Goal: Task Accomplishment & Management: Manage account settings

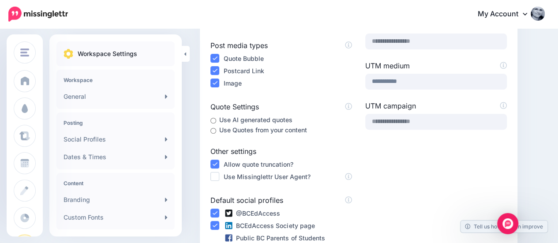
scroll to position [156, 0]
click at [215, 176] on ins at bounding box center [214, 176] width 9 height 9
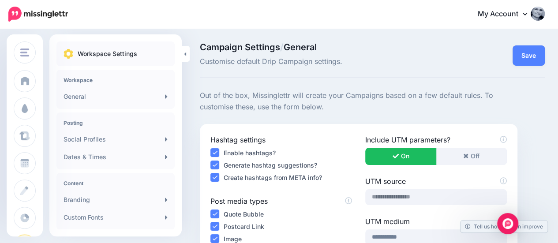
scroll to position [79, 0]
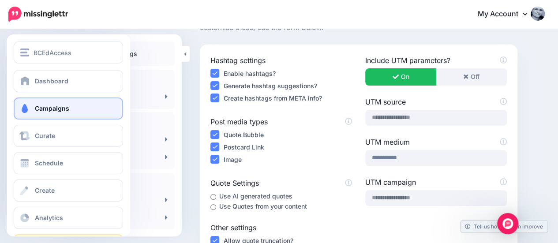
click at [37, 105] on span "Campaigns" at bounding box center [52, 108] width 34 height 7
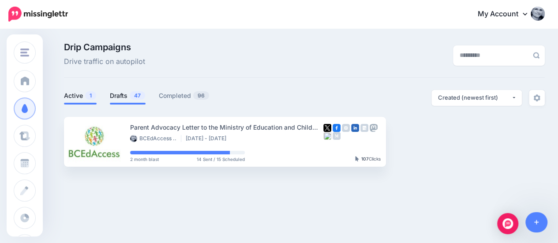
click at [124, 97] on link "Drafts 47" at bounding box center [128, 95] width 36 height 11
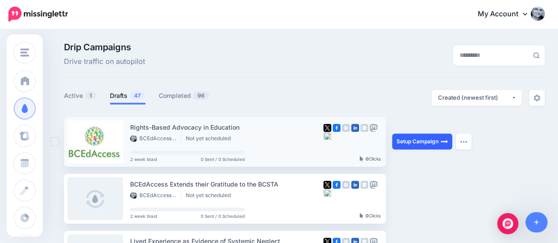
click at [416, 141] on link "Setup Campaign" at bounding box center [422, 142] width 60 height 16
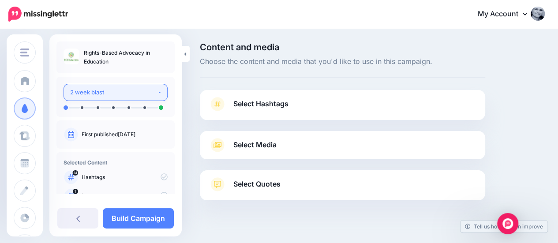
click at [154, 90] on button "2 week blast" at bounding box center [116, 92] width 104 height 17
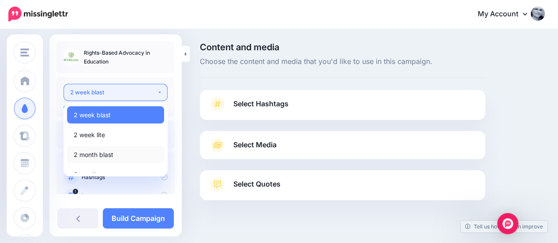
scroll to position [7, 0]
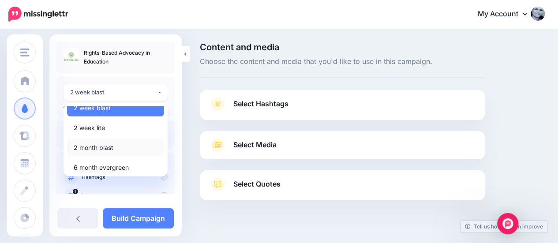
click at [94, 151] on span "2 month blast" at bounding box center [94, 147] width 40 height 11
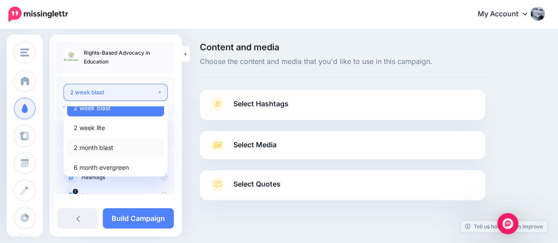
select select "*****"
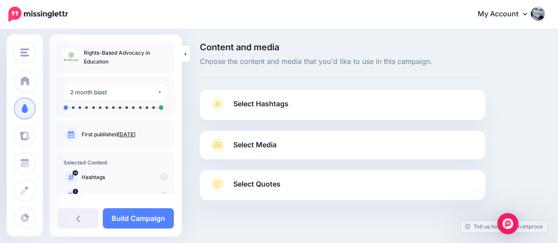
scroll to position [14, 0]
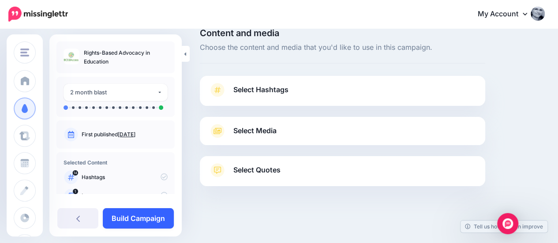
click at [140, 212] on link "Build Campaign" at bounding box center [138, 218] width 71 height 20
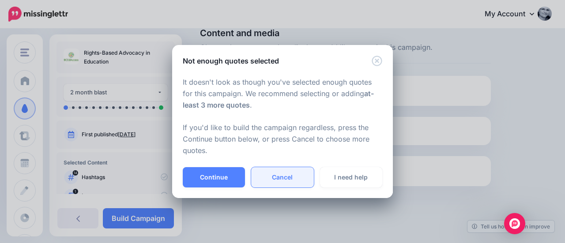
click at [278, 180] on link "Cancel" at bounding box center [282, 177] width 62 height 20
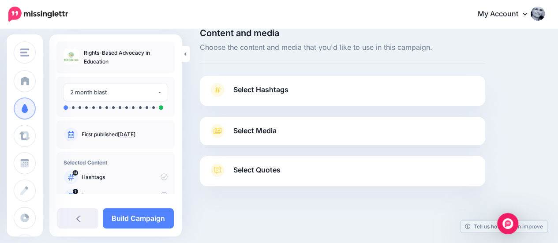
click at [249, 93] on span "Select Hashtags" at bounding box center [260, 90] width 55 height 12
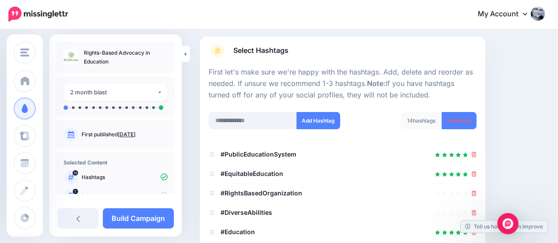
scroll to position [54, 0]
click at [462, 116] on link "Delete All" at bounding box center [459, 120] width 35 height 17
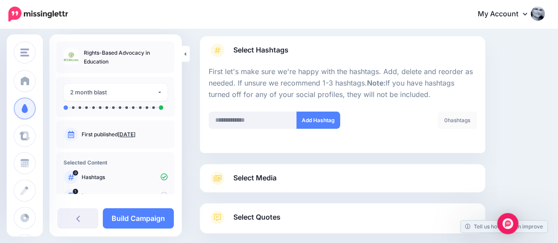
scroll to position [101, 0]
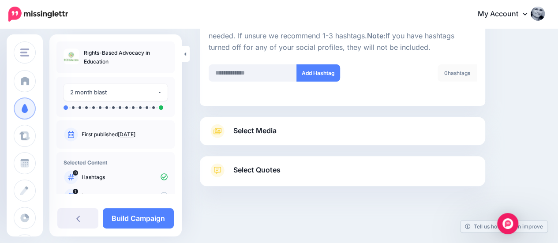
click at [229, 120] on div "Select Media Next, let's make sure we have the best media for this campaign. De…" at bounding box center [342, 131] width 285 height 28
click at [235, 69] on input "text" at bounding box center [253, 72] width 88 height 17
type input "****"
click at [317, 69] on button "Add Hashtag" at bounding box center [318, 72] width 44 height 17
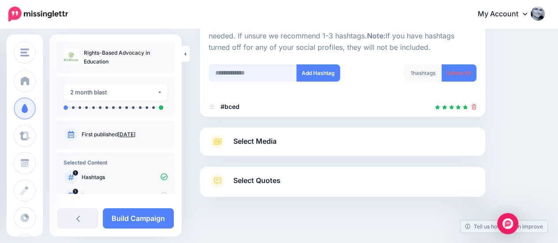
scroll to position [112, 0]
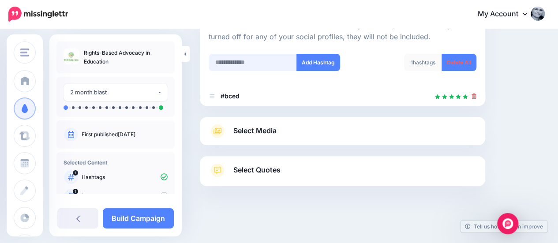
click at [245, 70] on input "text" at bounding box center [253, 62] width 88 height 17
type input "******"
drag, startPoint x: 320, startPoint y: 62, endPoint x: 306, endPoint y: 62, distance: 14.1
click at [306, 62] on button "Add Hashtag" at bounding box center [318, 62] width 44 height 17
click at [247, 61] on input "text" at bounding box center [253, 62] width 88 height 17
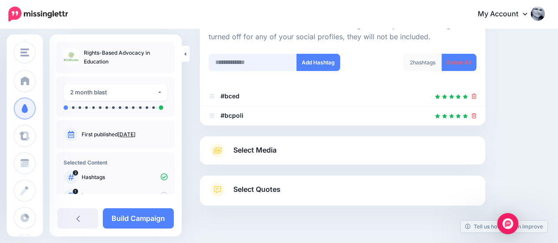
scroll to position [131, 0]
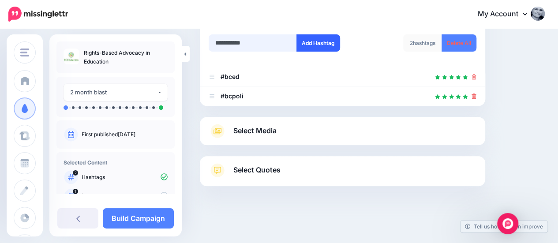
type input "**********"
click at [308, 41] on button "Add Hashtag" at bounding box center [318, 42] width 44 height 17
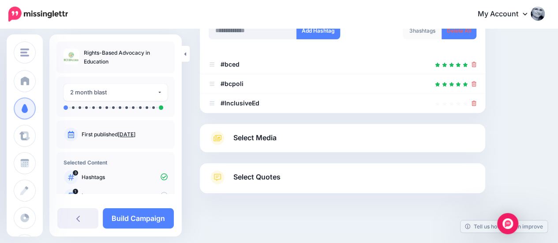
scroll to position [143, 0]
click at [262, 184] on link "Select Quotes" at bounding box center [343, 182] width 268 height 23
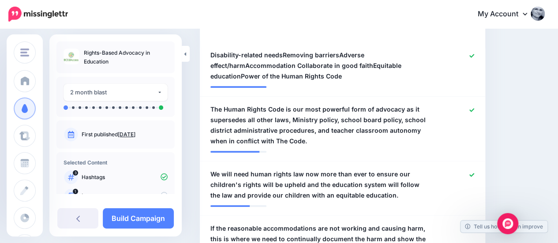
scroll to position [251, 0]
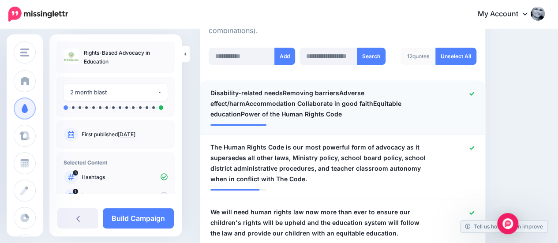
click at [474, 91] on icon at bounding box center [471, 93] width 5 height 5
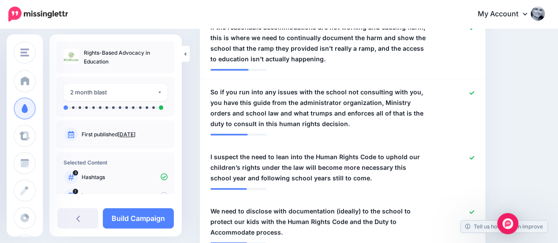
scroll to position [490, 0]
click at [474, 90] on icon at bounding box center [471, 92] width 5 height 5
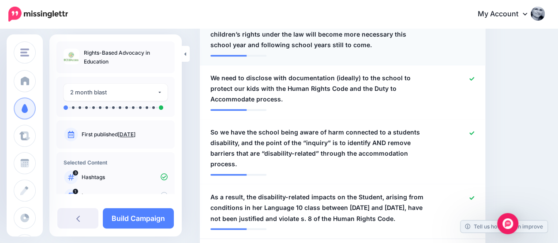
scroll to position [623, 0]
click at [474, 76] on icon at bounding box center [471, 78] width 5 height 5
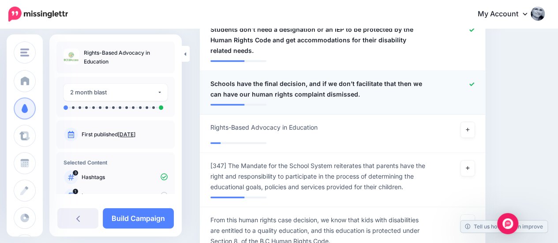
scroll to position [901, 0]
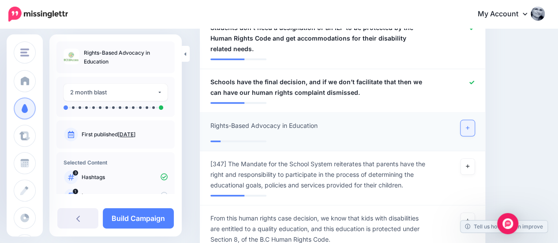
click at [472, 120] on link at bounding box center [468, 128] width 14 height 16
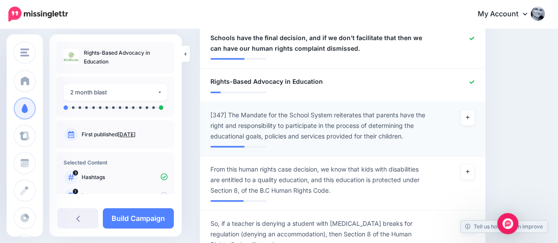
scroll to position [946, 0]
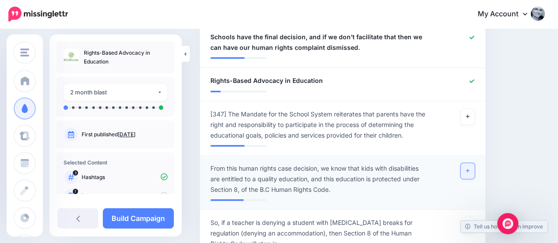
click at [475, 163] on link at bounding box center [468, 171] width 14 height 16
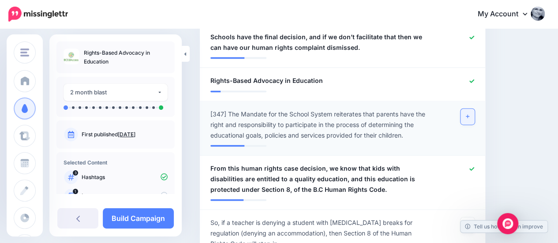
click at [475, 109] on link at bounding box center [468, 117] width 14 height 16
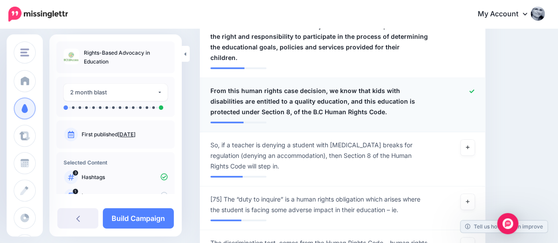
scroll to position [1038, 0]
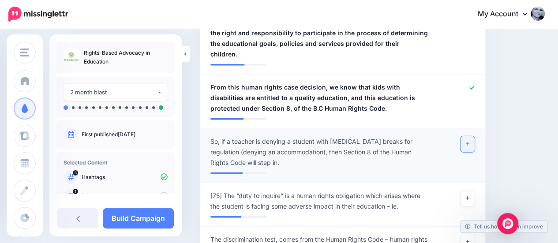
click at [469, 142] on icon at bounding box center [468, 144] width 4 height 4
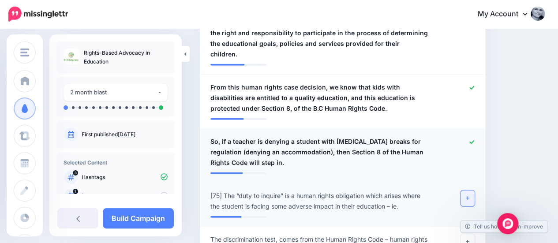
click at [469, 196] on icon at bounding box center [468, 198] width 4 height 5
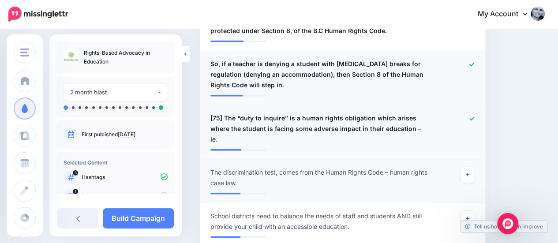
scroll to position [1116, 0]
click at [469, 172] on icon at bounding box center [468, 174] width 4 height 5
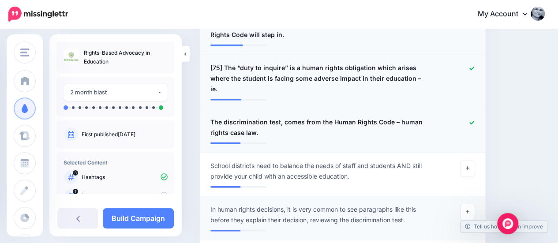
scroll to position [1169, 0]
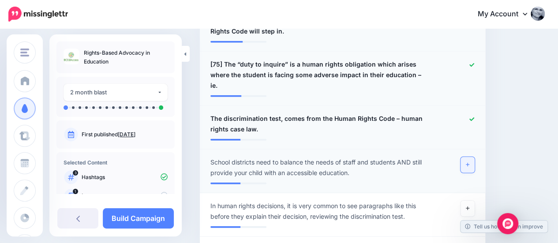
click at [469, 157] on link at bounding box center [468, 165] width 14 height 16
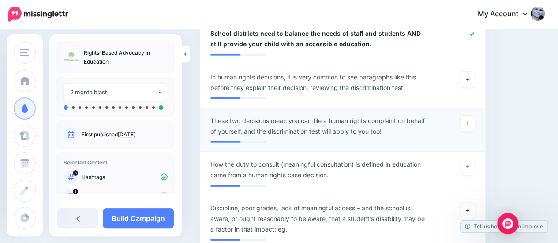
scroll to position [1304, 0]
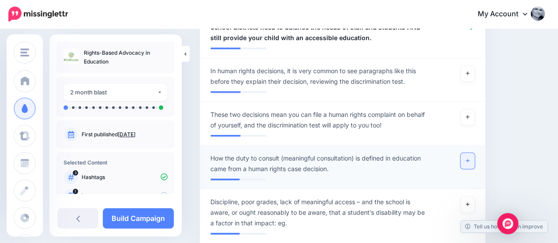
click at [469, 153] on link at bounding box center [468, 161] width 14 height 16
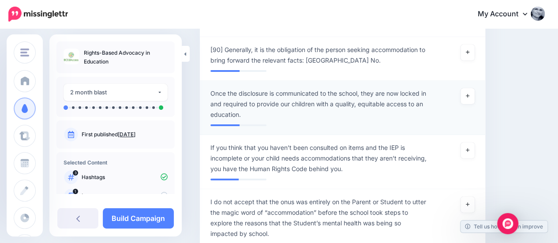
scroll to position [1525, 0]
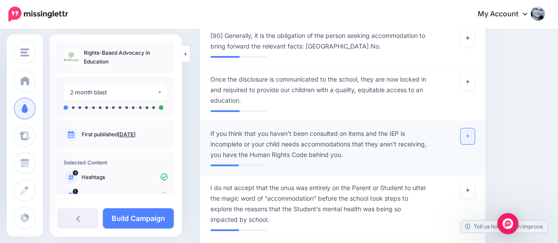
click at [469, 134] on icon at bounding box center [468, 136] width 4 height 4
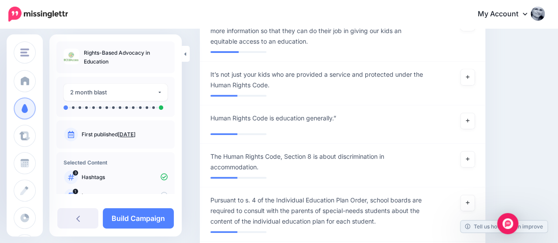
scroll to position [1821, 0]
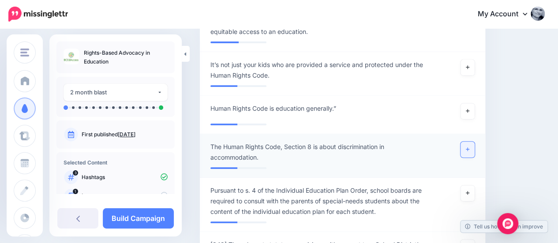
click at [469, 147] on icon at bounding box center [468, 149] width 4 height 5
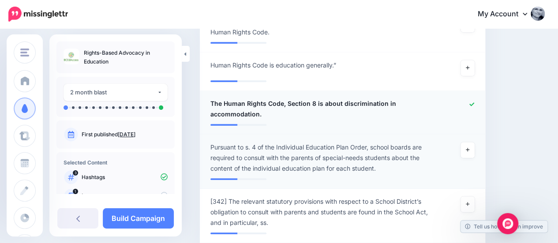
scroll to position [1867, 0]
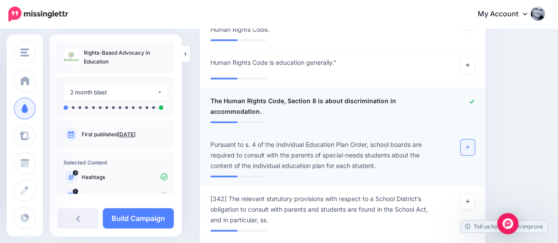
click at [475, 139] on link at bounding box center [468, 147] width 14 height 16
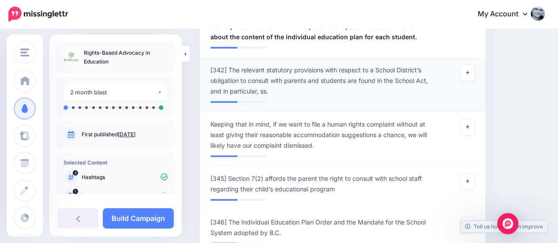
scroll to position [2011, 0]
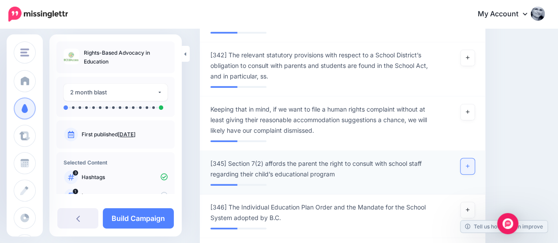
click at [469, 164] on icon at bounding box center [468, 166] width 4 height 5
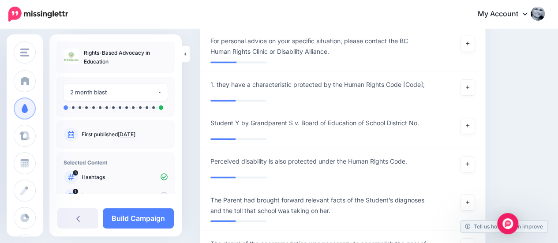
scroll to position [2324, 0]
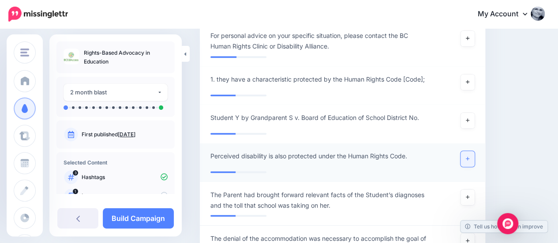
click at [475, 151] on link at bounding box center [468, 159] width 14 height 16
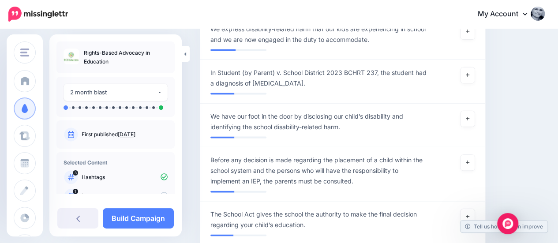
scroll to position [2585, 0]
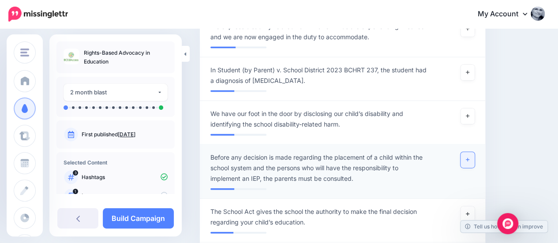
click at [473, 152] on link at bounding box center [468, 160] width 14 height 16
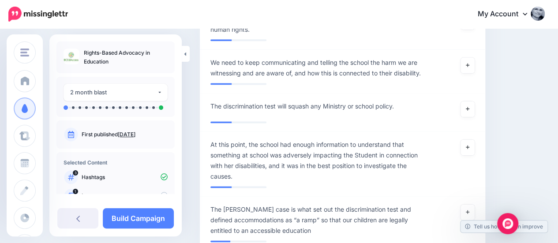
scroll to position [3913, 0]
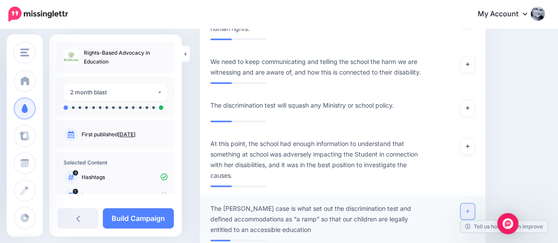
click at [471, 203] on link at bounding box center [468, 211] width 14 height 16
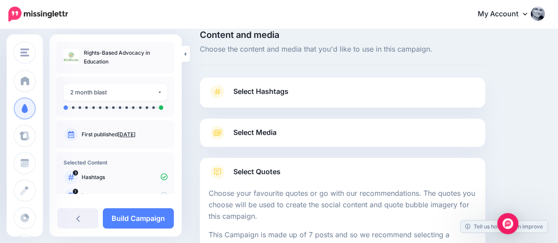
scroll to position [0, 0]
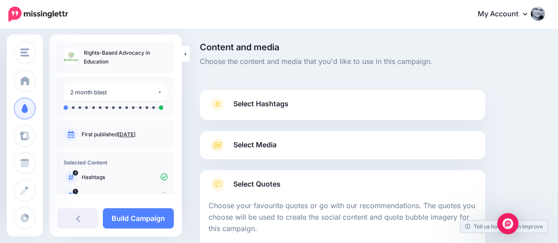
click at [304, 148] on link "Select Media" at bounding box center [343, 145] width 268 height 14
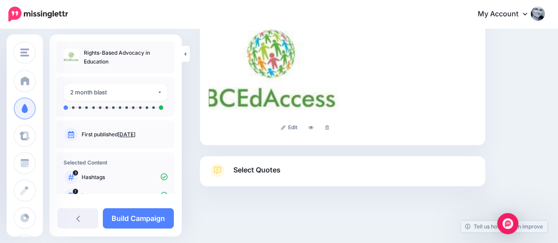
scroll to position [85, 0]
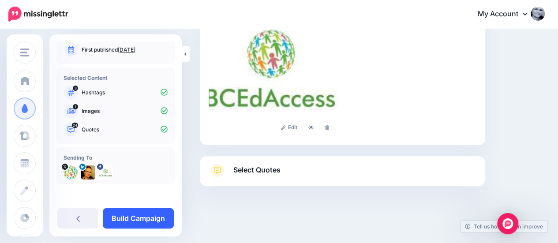
click at [135, 222] on link "Build Campaign" at bounding box center [138, 218] width 71 height 20
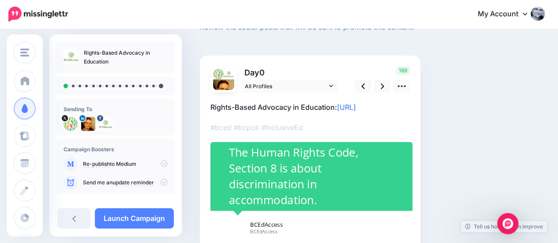
scroll to position [40, 0]
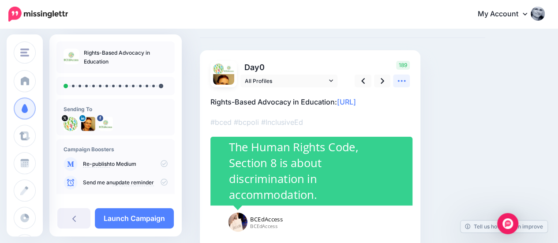
click at [406, 84] on icon at bounding box center [401, 80] width 9 height 9
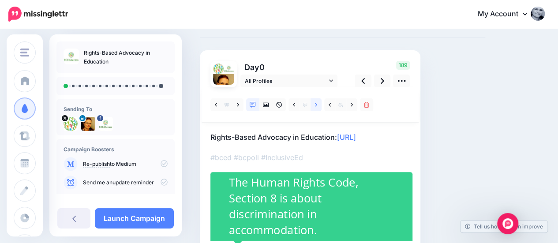
click at [317, 109] on link at bounding box center [316, 104] width 11 height 13
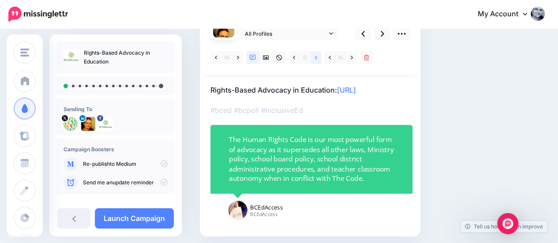
scroll to position [85, 0]
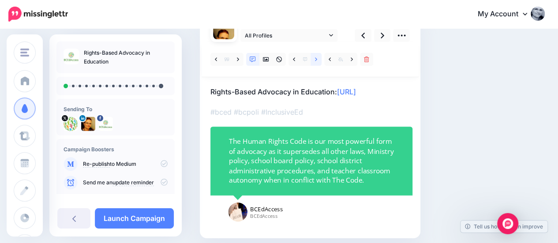
click at [314, 60] on link at bounding box center [316, 59] width 11 height 13
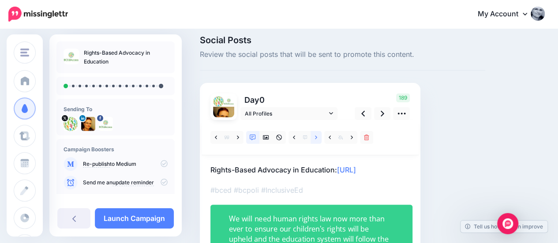
scroll to position [0, 0]
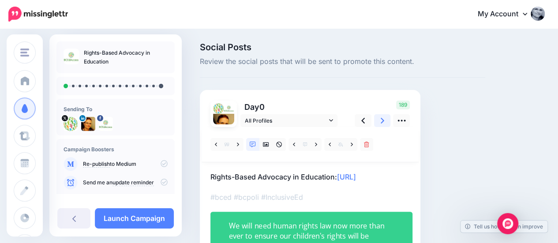
click at [382, 121] on icon at bounding box center [383, 120] width 4 height 9
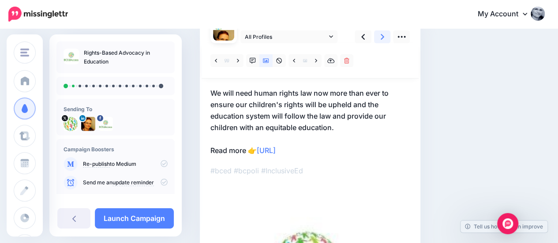
scroll to position [83, 0]
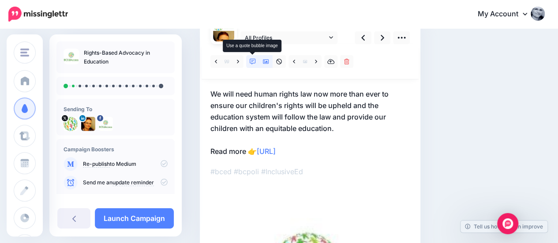
click at [253, 62] on icon at bounding box center [253, 62] width 6 height 6
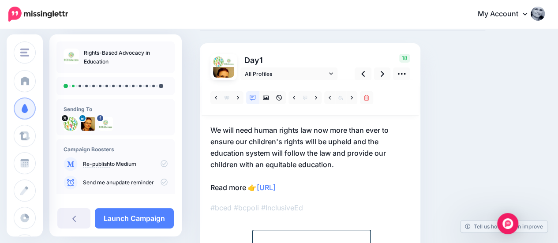
scroll to position [44, 0]
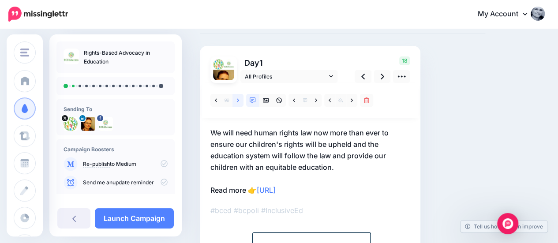
click at [236, 99] on link at bounding box center [237, 100] width 11 height 13
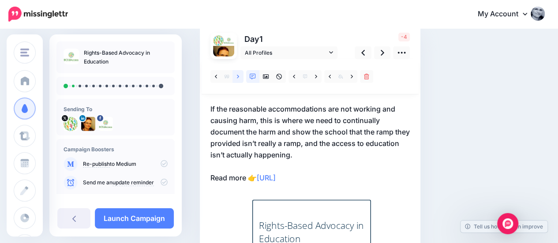
scroll to position [73, 0]
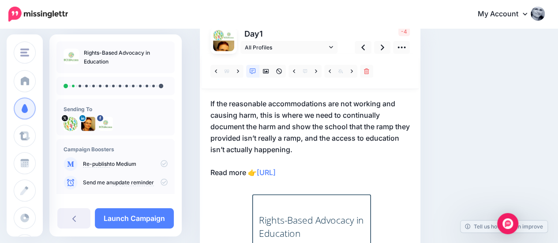
click at [231, 105] on p "If the reasonable accommodations are not working and causing harm, this is wher…" at bounding box center [309, 138] width 199 height 80
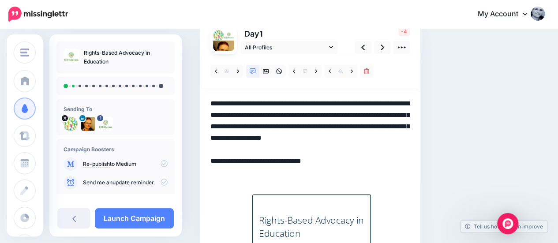
scroll to position [0, 0]
click at [258, 172] on textarea "**********" at bounding box center [309, 138] width 199 height 80
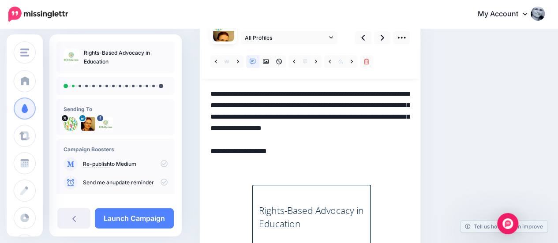
scroll to position [81, 0]
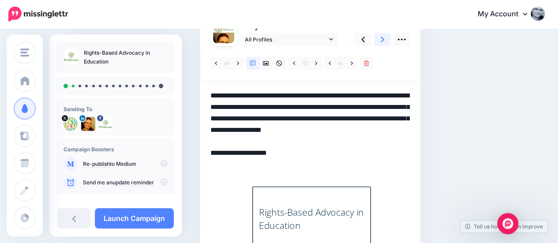
click at [382, 36] on icon at bounding box center [383, 39] width 4 height 9
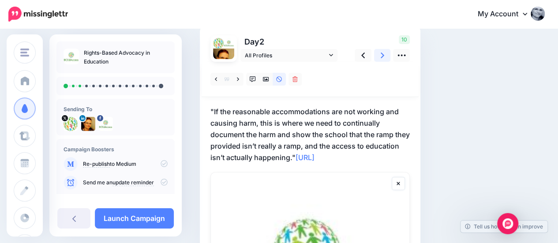
scroll to position [64, 0]
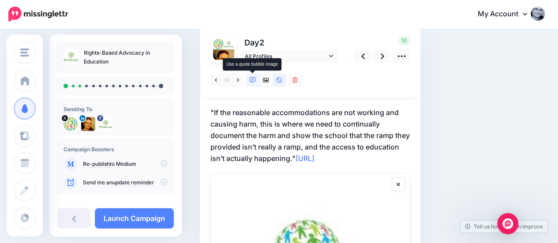
click at [250, 78] on icon at bounding box center [253, 80] width 6 height 6
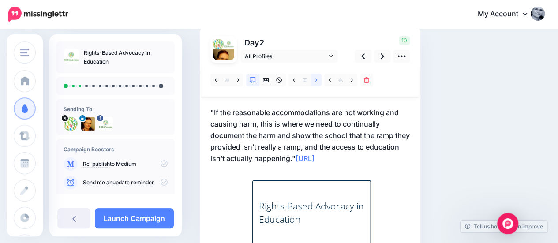
click at [312, 80] on link at bounding box center [316, 80] width 11 height 13
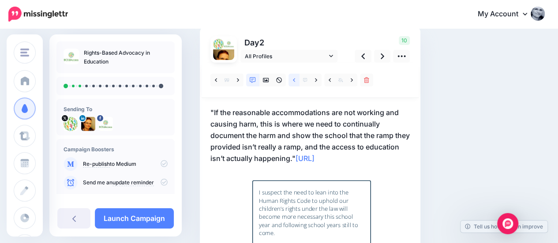
click at [295, 80] on icon at bounding box center [294, 80] width 2 height 6
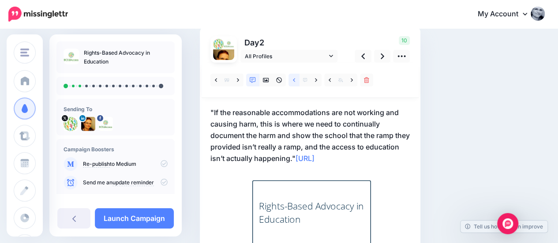
click at [295, 80] on icon at bounding box center [294, 80] width 2 height 6
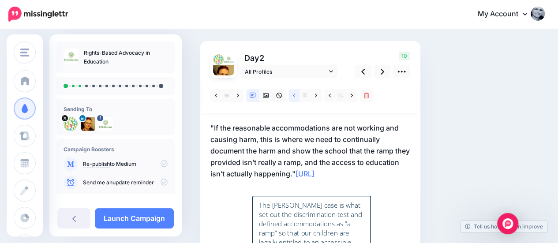
scroll to position [47, 0]
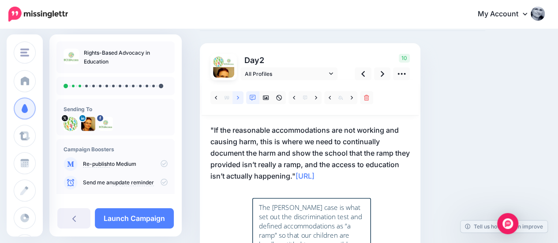
click at [239, 96] on icon at bounding box center [238, 98] width 2 height 6
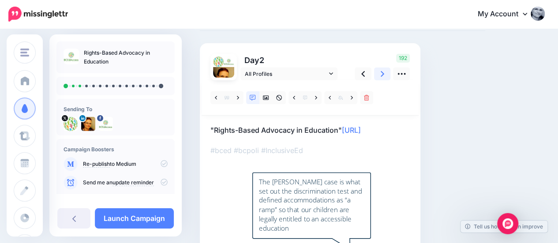
click at [381, 73] on icon at bounding box center [383, 73] width 4 height 9
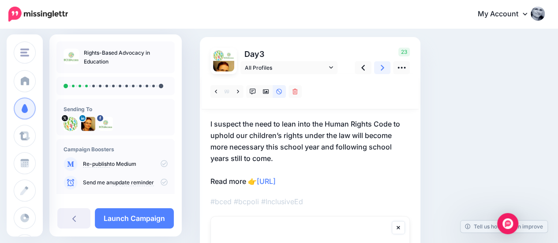
scroll to position [53, 0]
click at [252, 91] on icon at bounding box center [253, 91] width 6 height 6
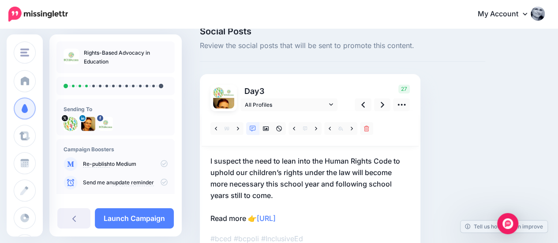
scroll to position [15, 0]
click at [236, 129] on link at bounding box center [237, 129] width 11 height 13
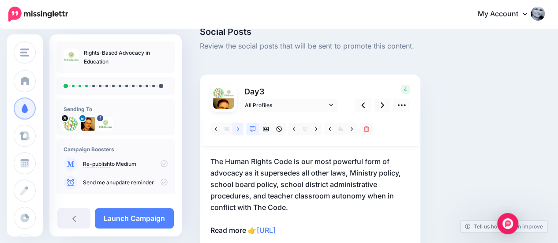
click at [236, 129] on link at bounding box center [237, 129] width 11 height 13
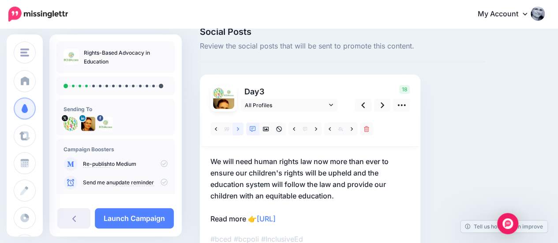
click at [236, 129] on link at bounding box center [237, 129] width 11 height 13
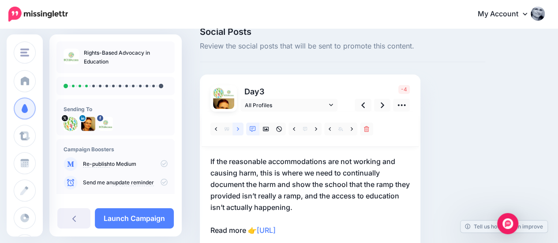
click at [236, 129] on link at bounding box center [237, 129] width 11 height 13
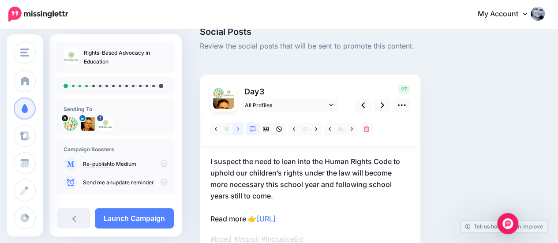
click at [236, 129] on link at bounding box center [237, 129] width 11 height 13
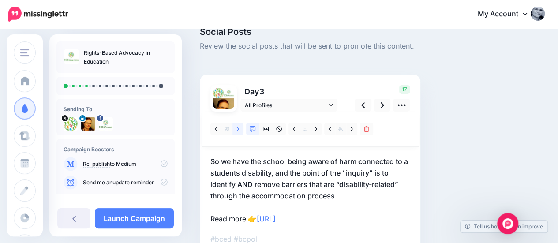
click at [236, 129] on link at bounding box center [237, 129] width 11 height 13
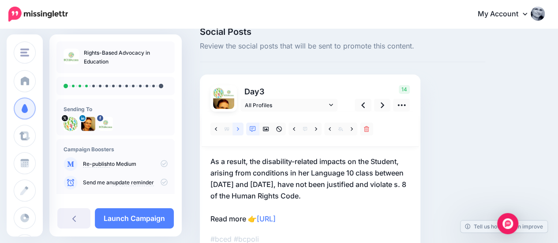
click at [236, 129] on link at bounding box center [237, 129] width 11 height 13
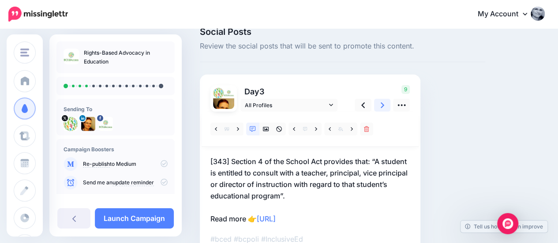
click at [384, 104] on icon at bounding box center [383, 105] width 4 height 9
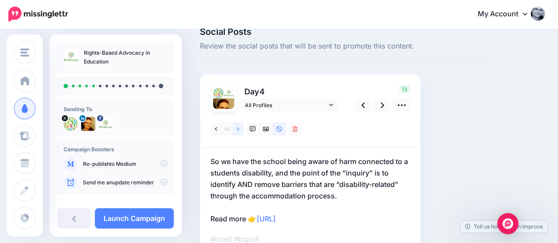
click at [237, 129] on icon at bounding box center [238, 129] width 2 height 6
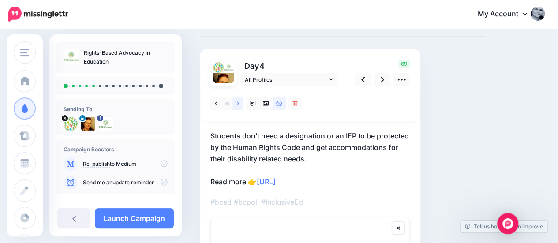
scroll to position [39, 0]
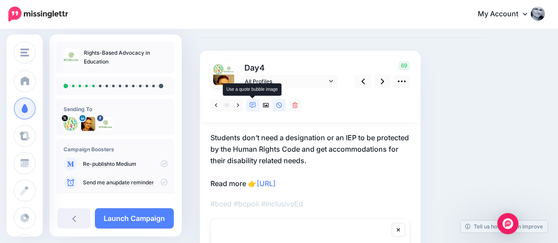
click at [250, 105] on icon at bounding box center [253, 105] width 6 height 6
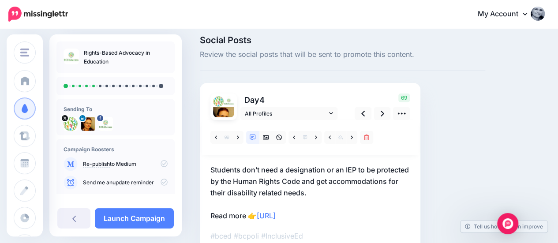
scroll to position [6, 0]
click at [380, 114] on link at bounding box center [382, 114] width 17 height 13
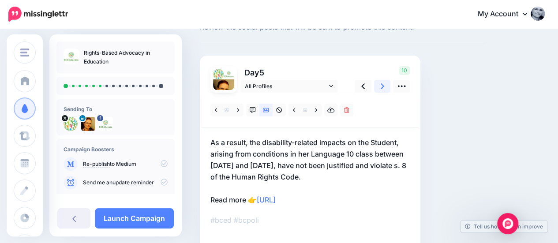
scroll to position [34, 0]
click at [252, 109] on icon at bounding box center [253, 111] width 6 height 6
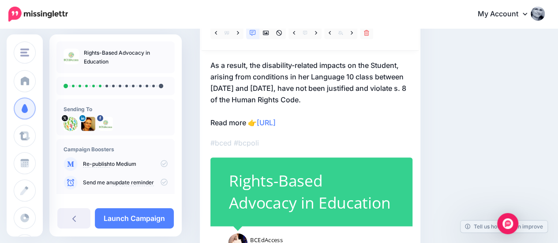
scroll to position [64, 0]
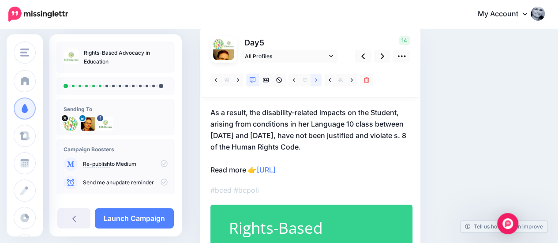
click at [317, 79] on icon at bounding box center [316, 80] width 2 height 6
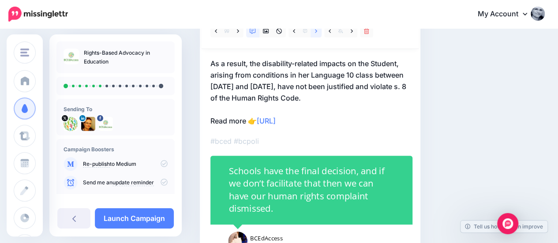
scroll to position [113, 0]
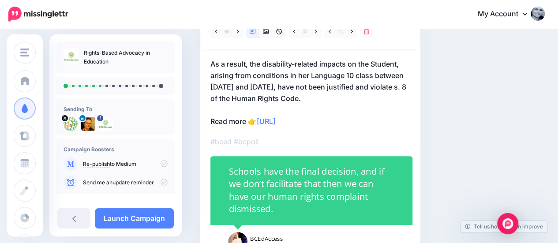
click at [454, 137] on div "Social Posts Review the social posts that will be sent to promote this content.…" at bounding box center [342, 112] width 299 height 364
click at [317, 34] on icon at bounding box center [316, 32] width 2 height 6
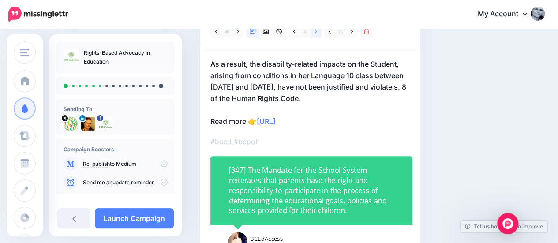
click at [317, 34] on icon at bounding box center [316, 32] width 2 height 6
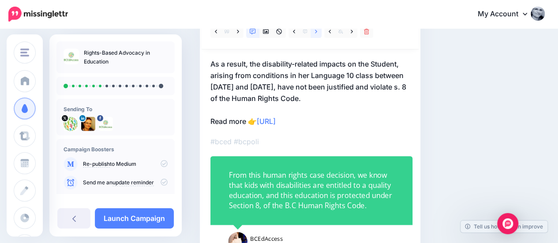
click at [317, 34] on icon at bounding box center [316, 32] width 2 height 6
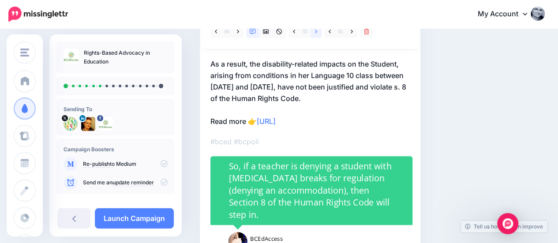
click at [317, 34] on icon at bounding box center [316, 32] width 2 height 6
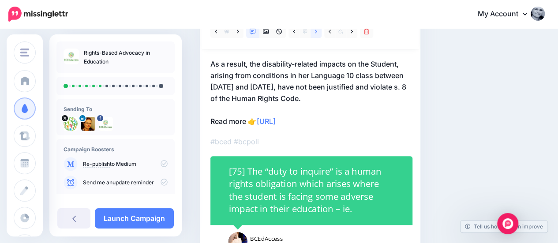
click at [317, 34] on icon at bounding box center [316, 32] width 2 height 6
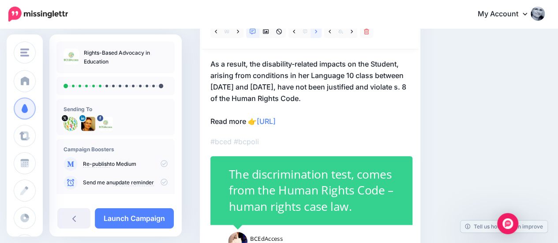
click at [317, 34] on icon at bounding box center [316, 32] width 2 height 6
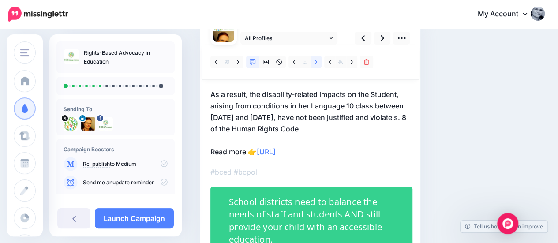
scroll to position [82, 0]
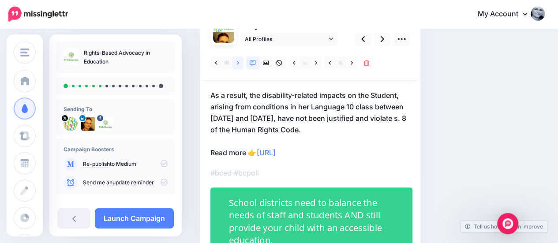
click at [240, 60] on link at bounding box center [237, 62] width 11 height 13
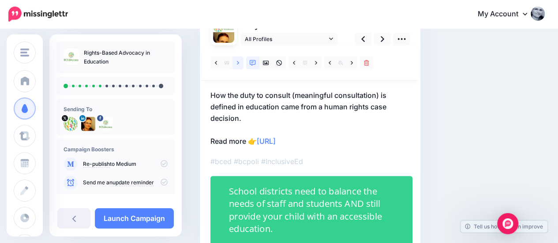
click at [236, 62] on link at bounding box center [237, 62] width 11 height 13
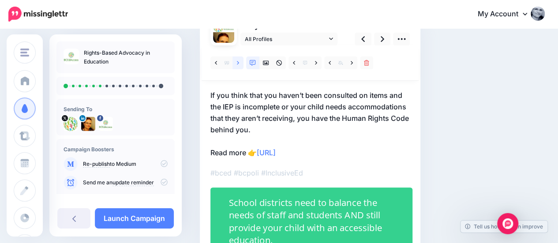
click at [236, 62] on link at bounding box center [237, 62] width 11 height 13
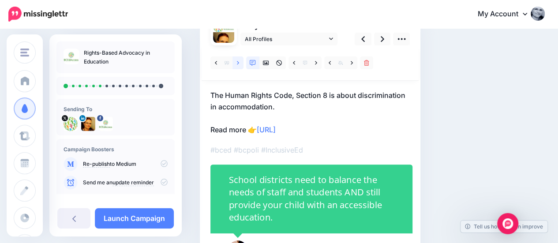
click at [236, 62] on link at bounding box center [237, 62] width 11 height 13
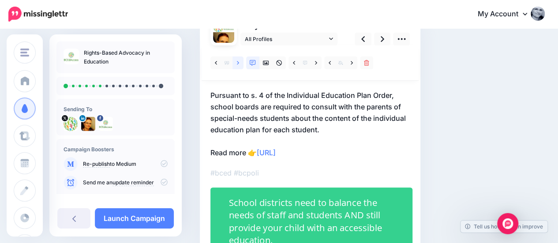
click at [236, 62] on link at bounding box center [237, 62] width 11 height 13
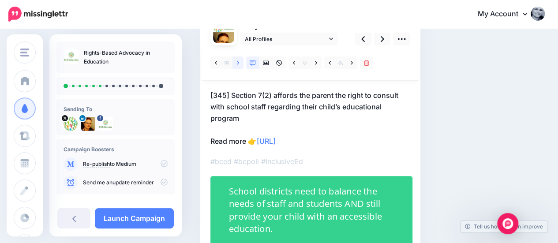
click at [236, 62] on link at bounding box center [237, 62] width 11 height 13
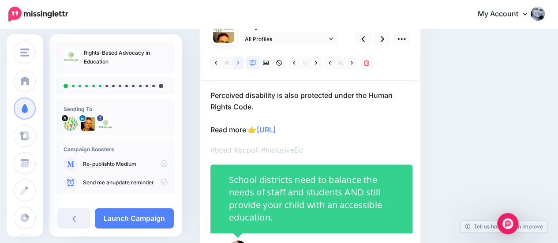
click at [236, 62] on link at bounding box center [237, 62] width 11 height 13
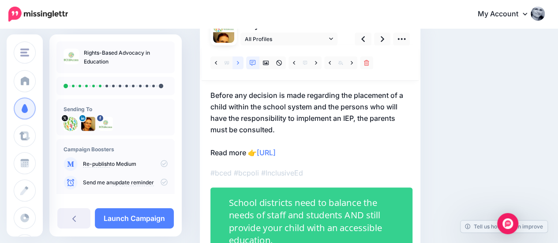
click at [236, 62] on link at bounding box center [237, 62] width 11 height 13
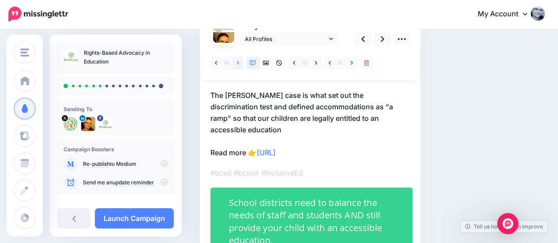
click at [236, 62] on link at bounding box center [237, 62] width 11 height 13
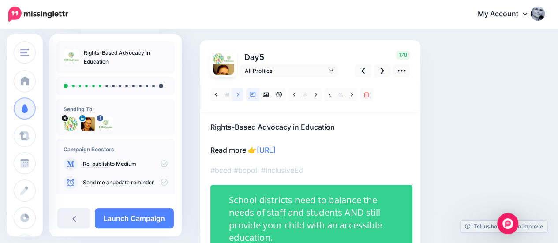
scroll to position [49, 0]
click at [382, 67] on icon at bounding box center [383, 71] width 4 height 9
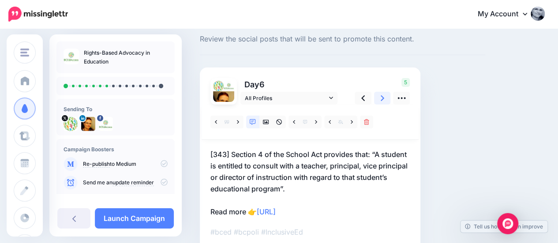
scroll to position [34, 0]
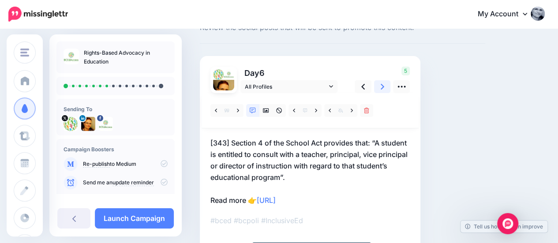
click at [384, 86] on icon at bounding box center [383, 87] width 4 height 6
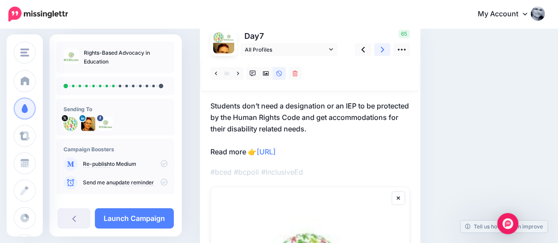
scroll to position [70, 0]
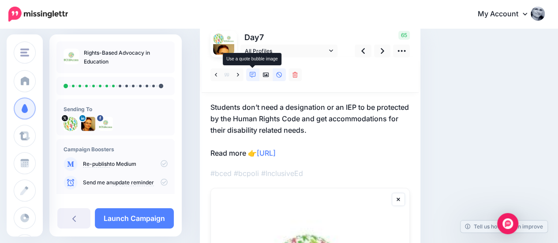
click at [249, 75] on link at bounding box center [252, 74] width 13 height 13
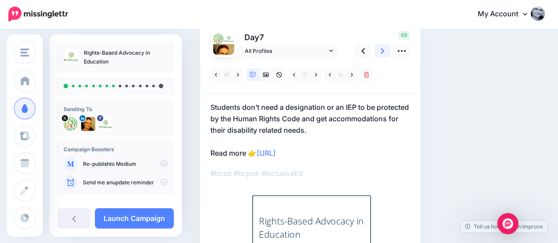
click at [379, 51] on link at bounding box center [382, 51] width 17 height 13
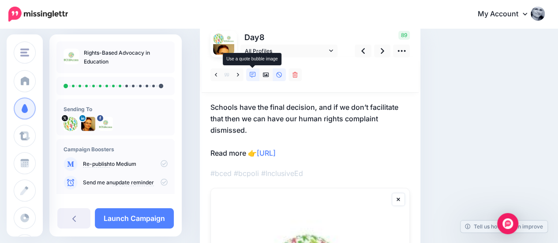
click at [253, 74] on icon at bounding box center [253, 75] width 6 height 6
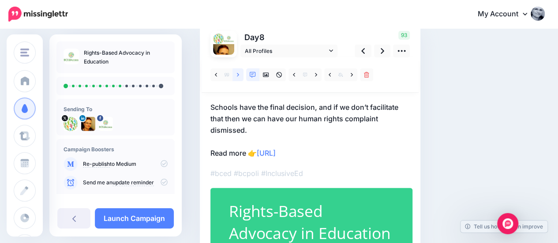
click at [237, 71] on link at bounding box center [237, 74] width 11 height 13
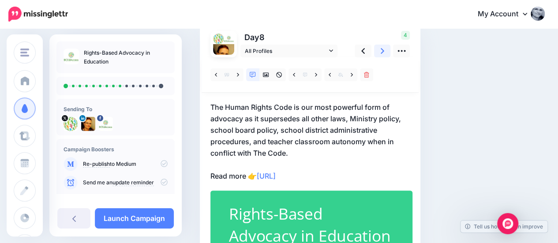
click at [383, 50] on icon at bounding box center [383, 51] width 4 height 6
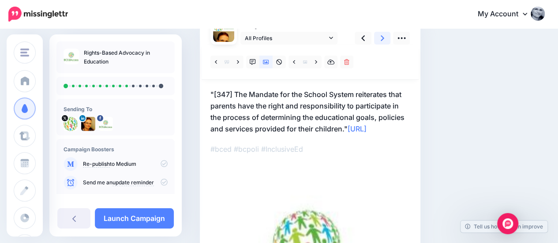
scroll to position [83, 0]
click at [250, 62] on icon at bounding box center [253, 62] width 6 height 6
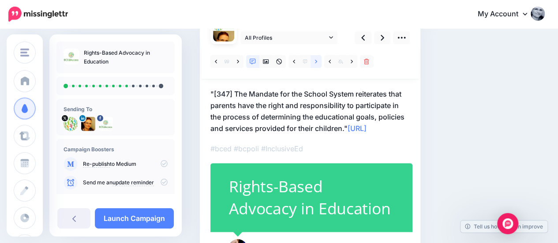
click at [316, 60] on icon at bounding box center [316, 62] width 2 height 4
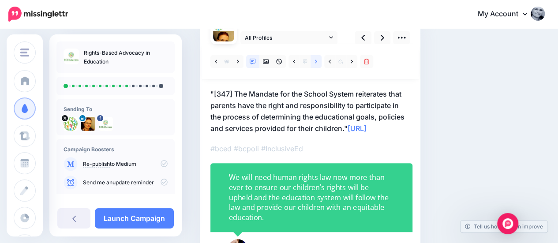
click at [316, 60] on icon at bounding box center [316, 62] width 2 height 4
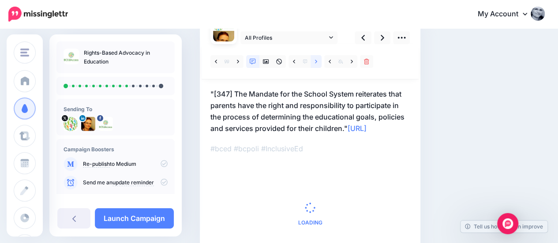
click at [316, 60] on icon at bounding box center [316, 62] width 2 height 4
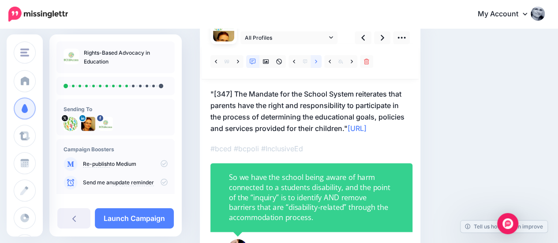
click at [316, 60] on icon at bounding box center [316, 62] width 2 height 4
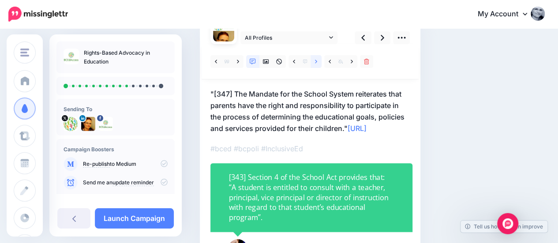
click at [316, 60] on icon at bounding box center [316, 62] width 2 height 4
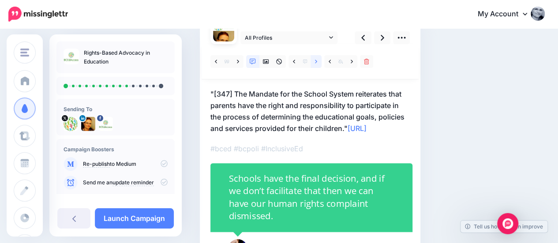
click at [316, 60] on icon at bounding box center [316, 62] width 2 height 4
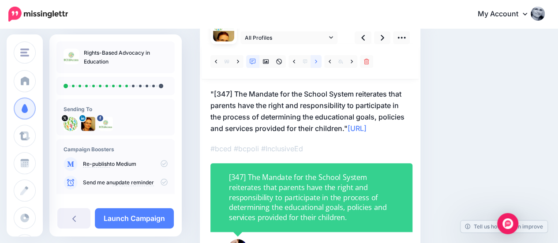
click at [316, 60] on icon at bounding box center [316, 62] width 2 height 4
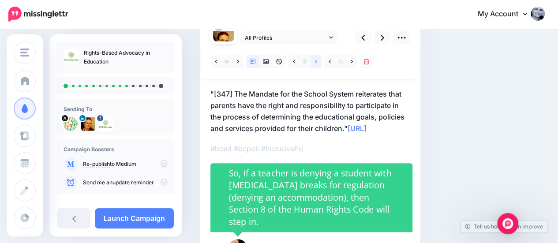
click at [316, 60] on icon at bounding box center [316, 62] width 2 height 4
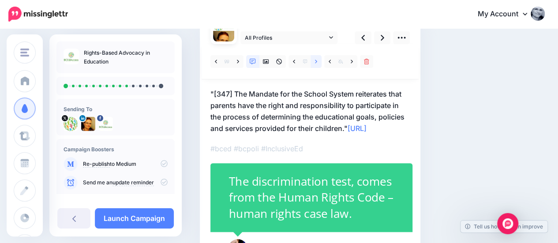
click at [316, 60] on icon at bounding box center [316, 62] width 2 height 4
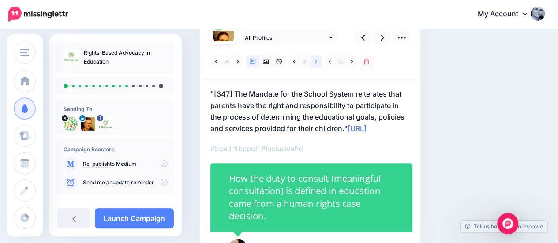
click at [316, 60] on icon at bounding box center [316, 62] width 2 height 4
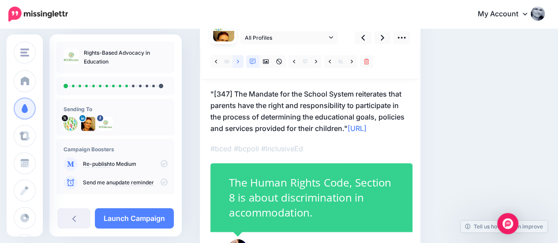
click at [236, 62] on link at bounding box center [237, 61] width 11 height 13
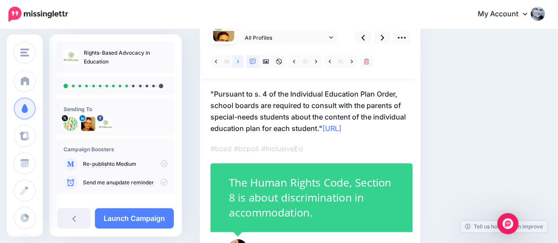
click at [236, 62] on link at bounding box center [237, 61] width 11 height 13
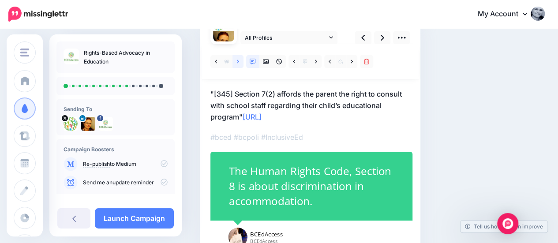
click at [236, 62] on link at bounding box center [237, 61] width 11 height 13
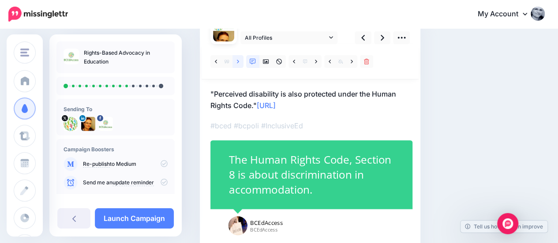
click at [239, 60] on icon at bounding box center [238, 62] width 2 height 6
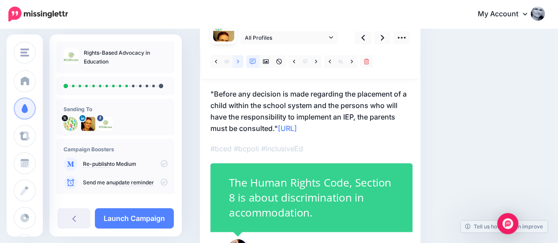
click at [239, 60] on icon at bounding box center [238, 62] width 2 height 6
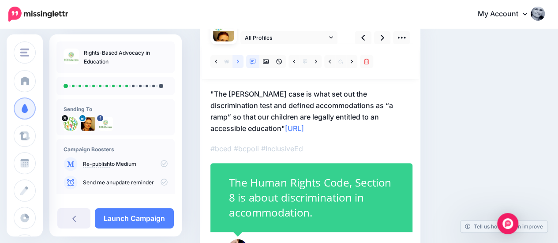
click at [236, 65] on link at bounding box center [237, 61] width 11 height 13
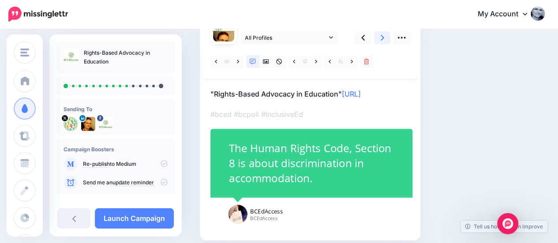
click at [381, 37] on icon at bounding box center [383, 37] width 4 height 9
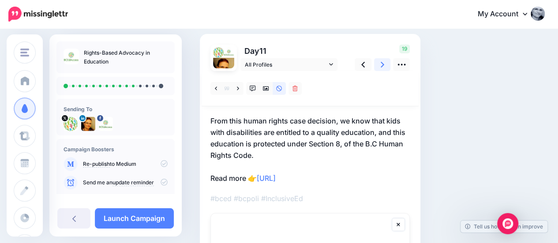
scroll to position [56, 0]
click at [236, 86] on link at bounding box center [237, 88] width 11 height 13
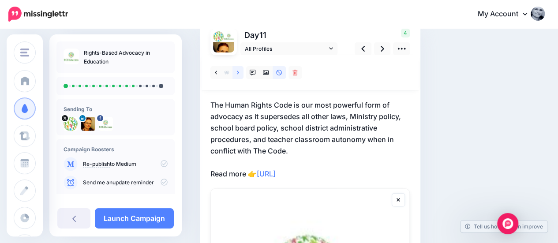
scroll to position [71, 0]
click at [250, 73] on icon at bounding box center [253, 73] width 6 height 6
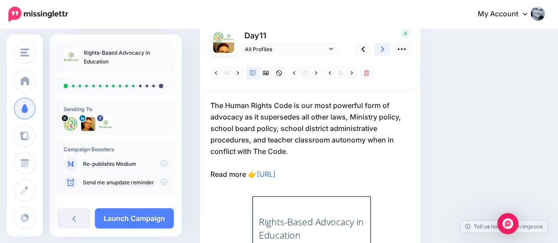
click at [381, 50] on icon at bounding box center [383, 49] width 4 height 9
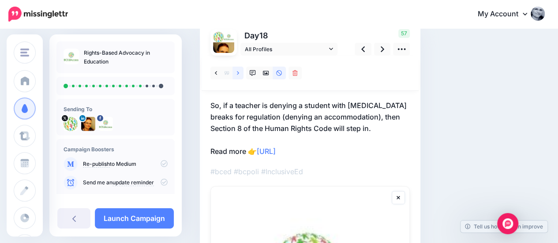
click at [237, 75] on icon at bounding box center [238, 73] width 2 height 6
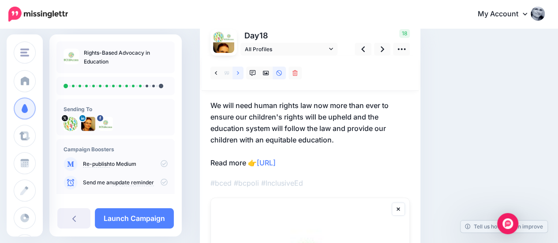
click at [237, 75] on icon at bounding box center [238, 73] width 2 height 6
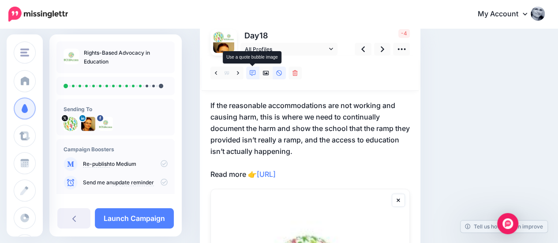
click at [254, 71] on icon at bounding box center [253, 73] width 6 height 6
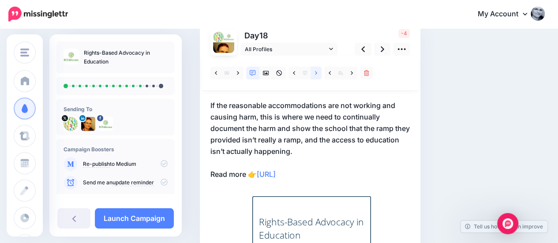
click at [318, 74] on link at bounding box center [316, 73] width 11 height 13
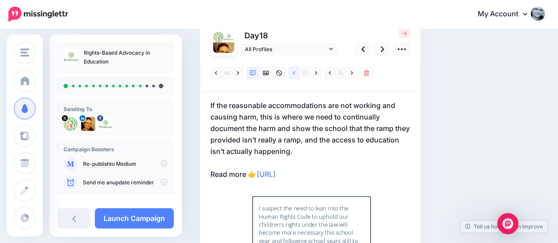
click at [290, 71] on link at bounding box center [294, 73] width 11 height 13
click at [295, 74] on icon at bounding box center [294, 73] width 2 height 6
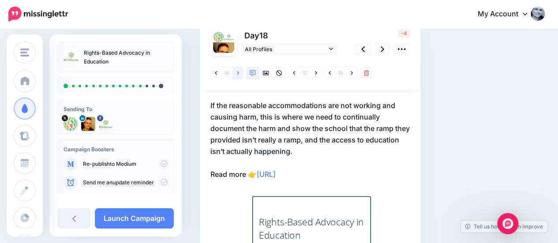
click at [236, 71] on link at bounding box center [237, 73] width 11 height 13
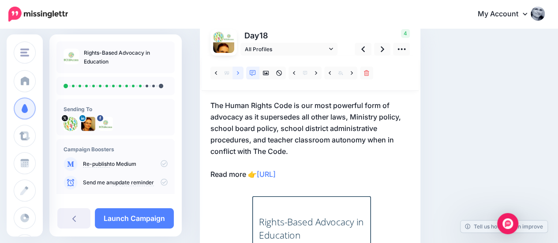
click at [236, 71] on link at bounding box center [237, 73] width 11 height 13
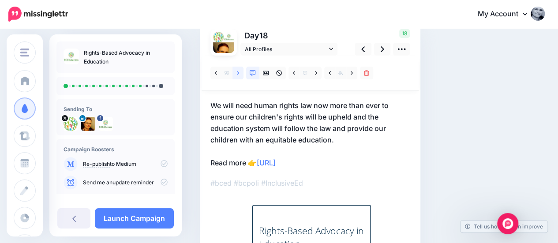
click at [236, 71] on link at bounding box center [237, 73] width 11 height 13
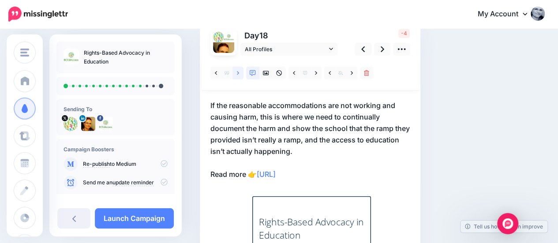
click at [236, 71] on link at bounding box center [237, 73] width 11 height 13
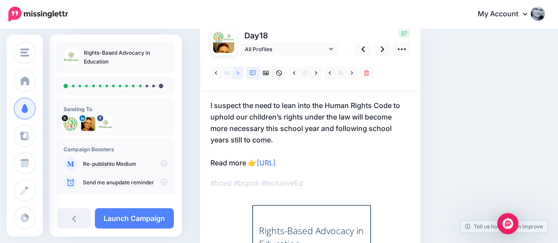
click at [236, 71] on link at bounding box center [237, 73] width 11 height 13
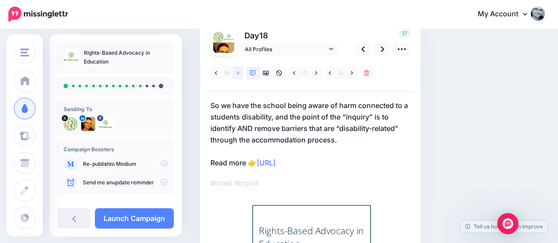
click at [236, 71] on link at bounding box center [237, 73] width 11 height 13
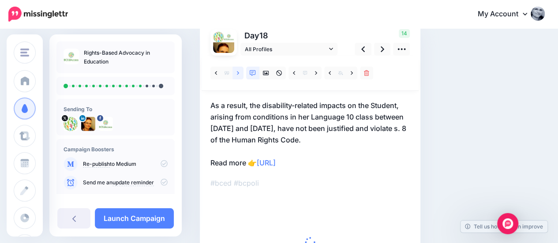
click at [236, 71] on link at bounding box center [237, 73] width 11 height 13
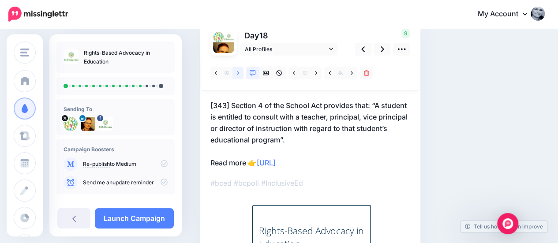
click at [236, 71] on link at bounding box center [237, 73] width 11 height 13
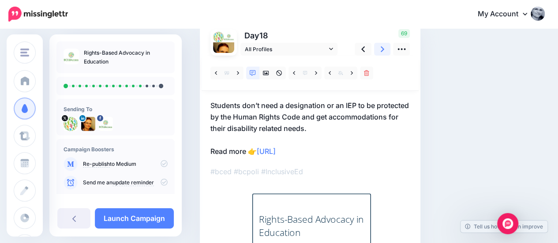
click at [381, 48] on icon at bounding box center [383, 49] width 4 height 9
click at [310, 131] on p "[75] The “duty to inquire” is a human rights obligation which arises where the …" at bounding box center [309, 128] width 199 height 57
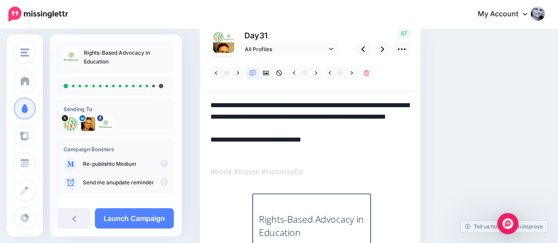
click at [310, 131] on textarea "**********" at bounding box center [309, 128] width 199 height 57
type textarea "**********"
click at [236, 73] on link at bounding box center [237, 73] width 11 height 13
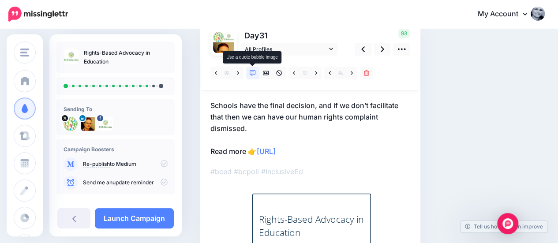
click at [252, 73] on icon at bounding box center [253, 73] width 6 height 6
click at [318, 72] on link at bounding box center [316, 73] width 11 height 13
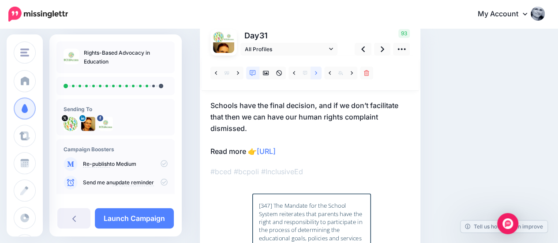
click at [318, 72] on link at bounding box center [316, 73] width 11 height 13
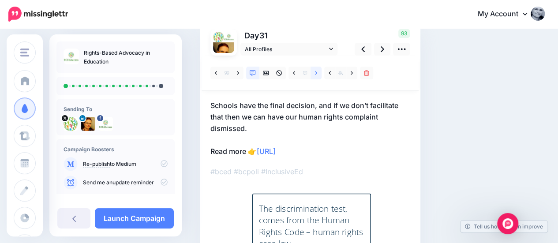
click at [318, 72] on link at bounding box center [316, 73] width 11 height 13
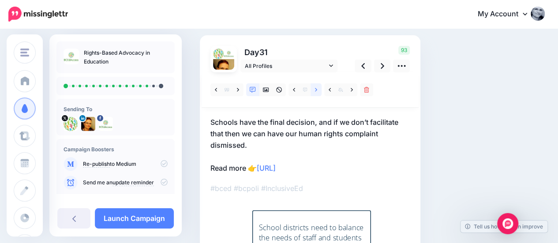
scroll to position [54, 0]
click at [240, 91] on link at bounding box center [237, 90] width 11 height 13
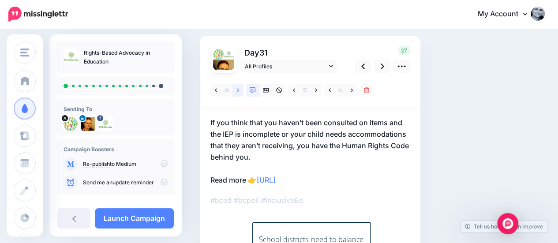
click at [236, 91] on link at bounding box center [237, 90] width 11 height 13
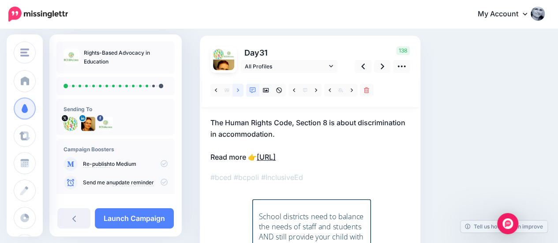
scroll to position [81, 0]
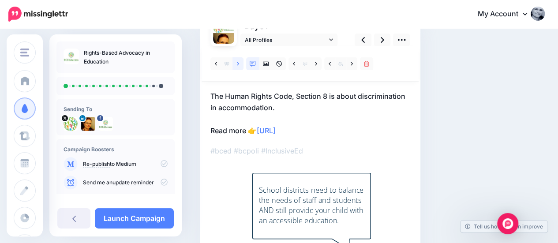
click at [238, 62] on icon at bounding box center [238, 64] width 2 height 6
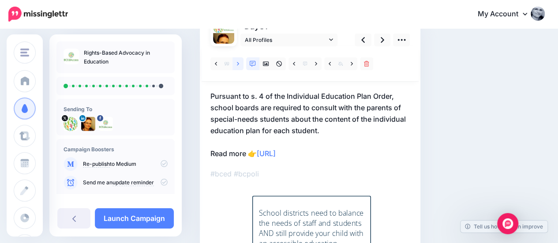
click at [239, 67] on link at bounding box center [237, 63] width 11 height 13
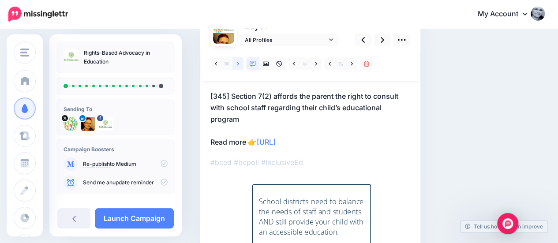
click at [239, 67] on link at bounding box center [237, 63] width 11 height 13
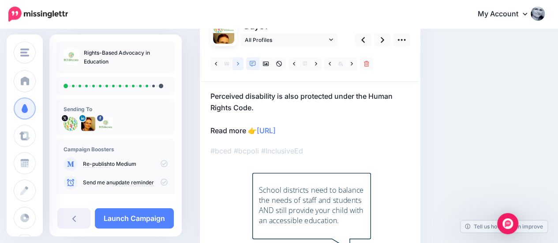
click at [239, 67] on link at bounding box center [237, 63] width 11 height 13
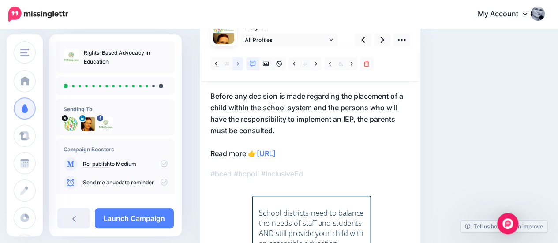
click at [239, 67] on link at bounding box center [237, 63] width 11 height 13
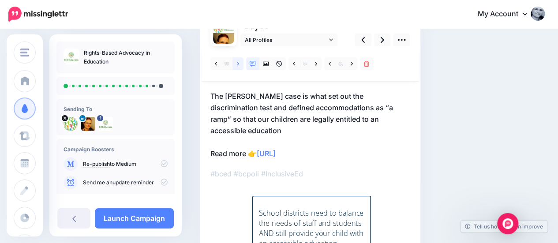
click at [239, 67] on link at bounding box center [237, 63] width 11 height 13
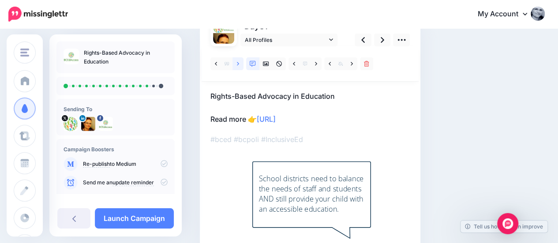
scroll to position [0, 0]
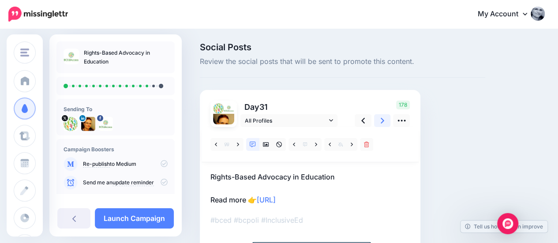
click at [384, 119] on icon at bounding box center [383, 120] width 4 height 9
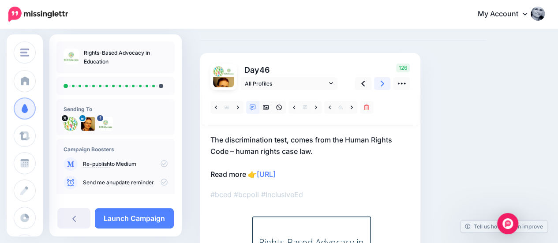
scroll to position [35, 0]
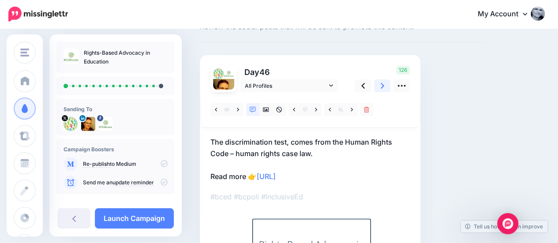
click at [381, 85] on icon at bounding box center [383, 85] width 4 height 9
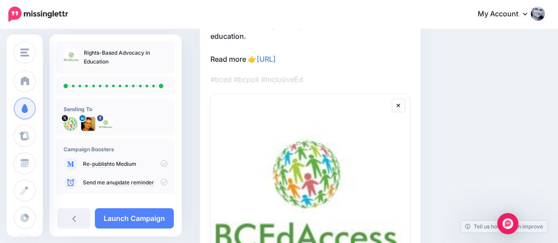
scroll to position [0, 0]
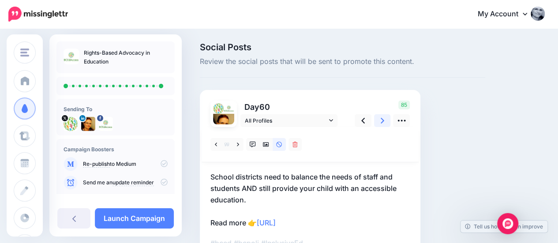
click at [379, 119] on link at bounding box center [382, 120] width 17 height 13
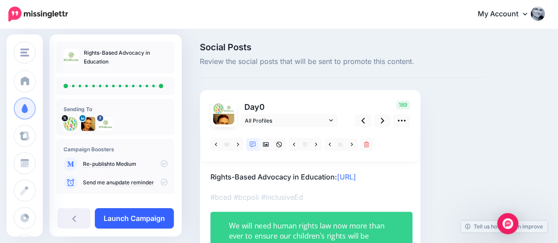
click at [140, 219] on link "Launch Campaign" at bounding box center [134, 218] width 79 height 20
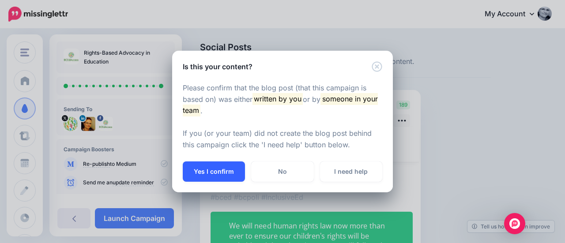
click at [221, 171] on button "Yes I confirm" at bounding box center [214, 171] width 62 height 20
